Goal: Navigation & Orientation: Understand site structure

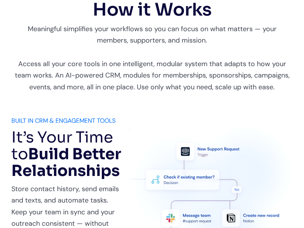
scroll to position [312, 0]
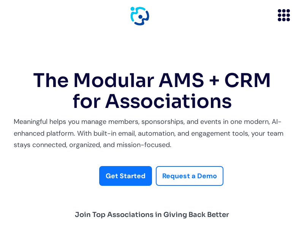
scroll to position [1502, 0]
